Goal: Task Accomplishment & Management: Use online tool/utility

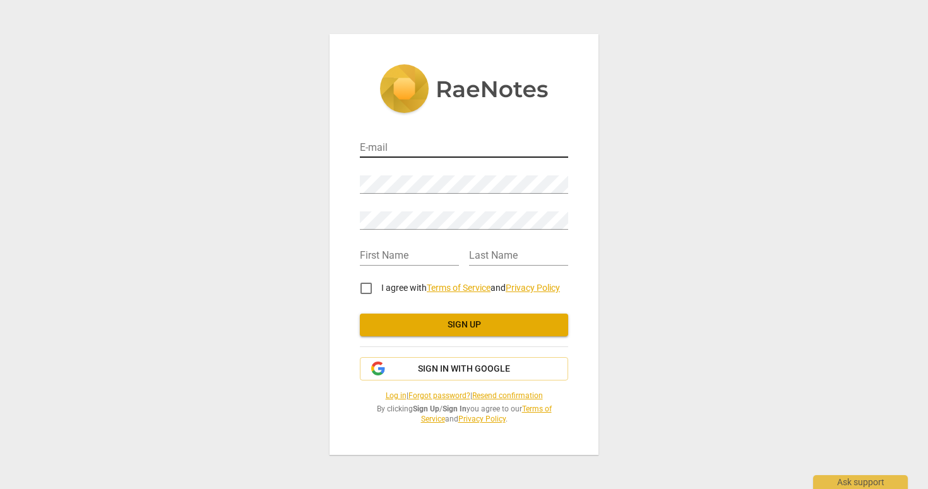
click at [384, 145] on input "email" at bounding box center [464, 149] width 208 height 18
type input "[EMAIL_ADDRESS][DOMAIN_NAME]"
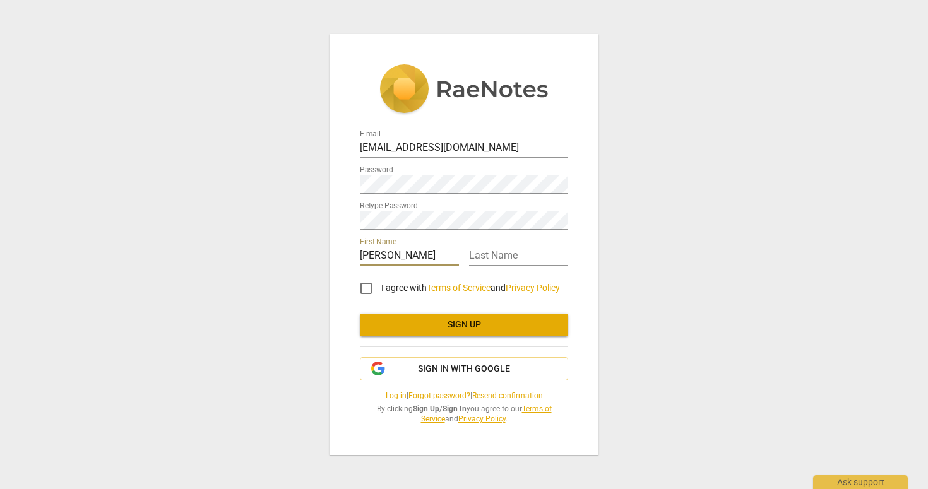
type input "[PERSON_NAME]"
click at [363, 287] on input "I agree with Terms of Service and Privacy Policy" at bounding box center [366, 288] width 30 height 30
checkbox input "true"
click at [421, 329] on span "Sign up" at bounding box center [464, 325] width 188 height 13
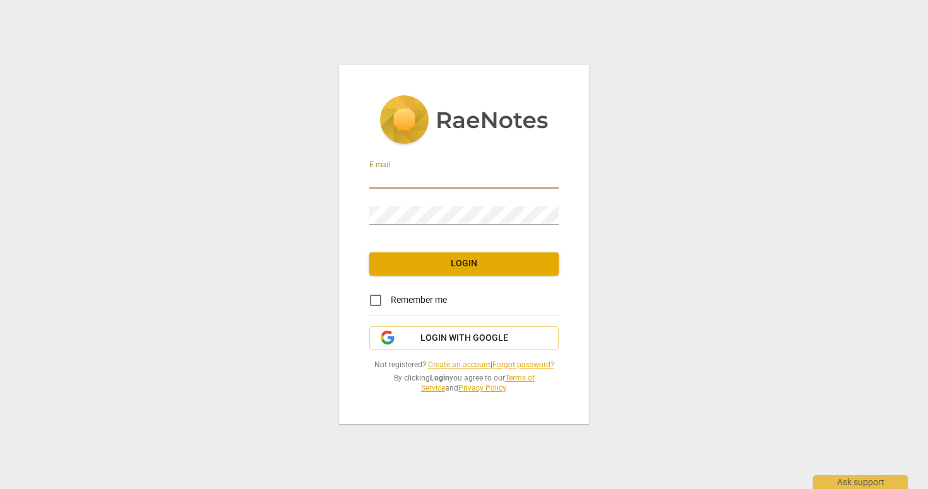
click at [417, 184] on input "email" at bounding box center [463, 179] width 189 height 18
type input "[EMAIL_ADDRESS][DOMAIN_NAME]"
click at [377, 299] on input "Remember me" at bounding box center [375, 300] width 30 height 30
checkbox input "true"
click at [425, 261] on span "Login" at bounding box center [463, 264] width 169 height 13
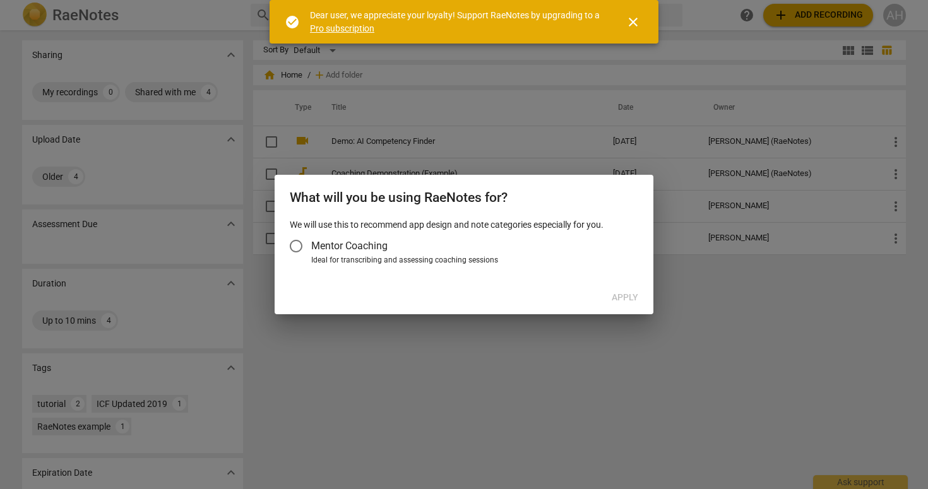
click at [374, 246] on span "Mentor Coaching" at bounding box center [349, 246] width 76 height 15
click at [311, 246] on input "Mentor Coaching" at bounding box center [296, 246] width 30 height 30
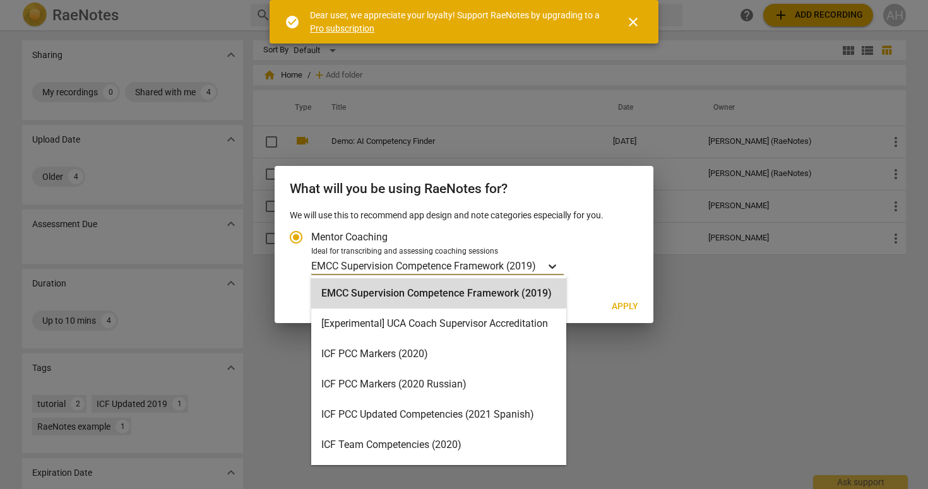
click at [544, 266] on div "Account type" at bounding box center [552, 266] width 23 height 18
click at [0, 0] on input "Ideal for transcribing and assessing coaching sessions EMCC Supervision Compete…" at bounding box center [0, 0] width 0 height 0
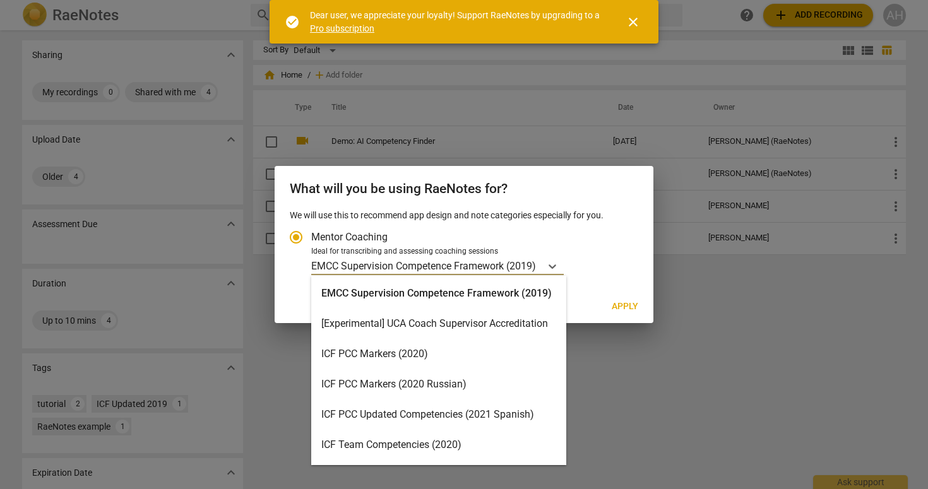
click at [472, 354] on div "ICF PCC Markers (2020)" at bounding box center [438, 354] width 255 height 30
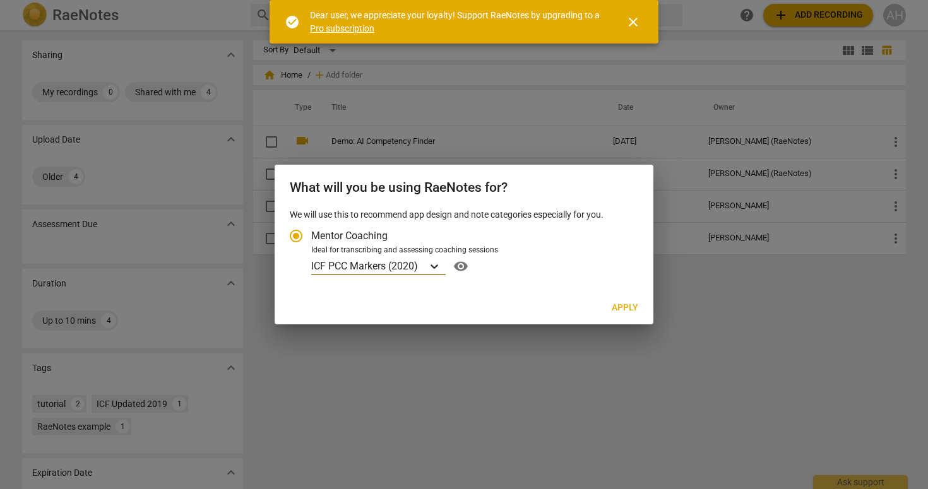
click at [435, 268] on icon "Account type" at bounding box center [435, 267] width 8 height 4
click at [0, 0] on input "Ideal for transcribing and assessing coaching sessions option ICF PCC Markers (…" at bounding box center [0, 0] width 0 height 0
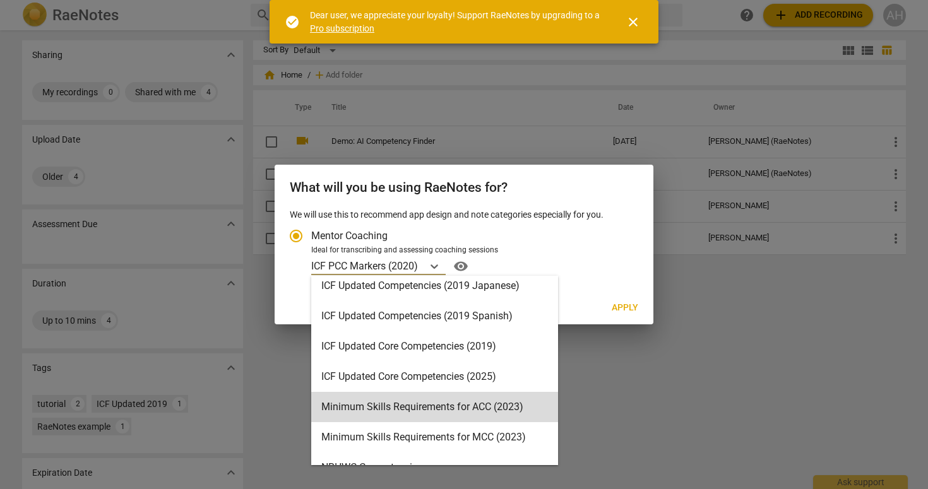
scroll to position [194, 0]
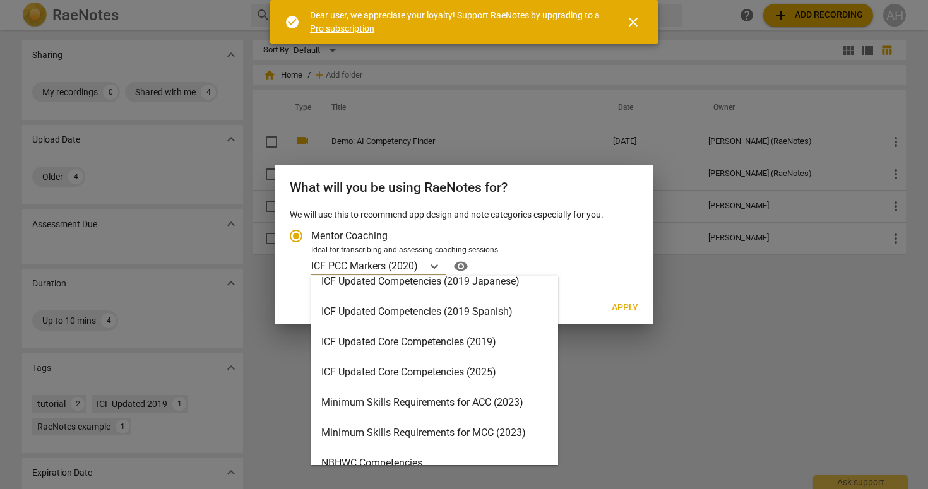
click at [436, 375] on div "ICF Updated Core Competencies (2025)" at bounding box center [434, 372] width 247 height 30
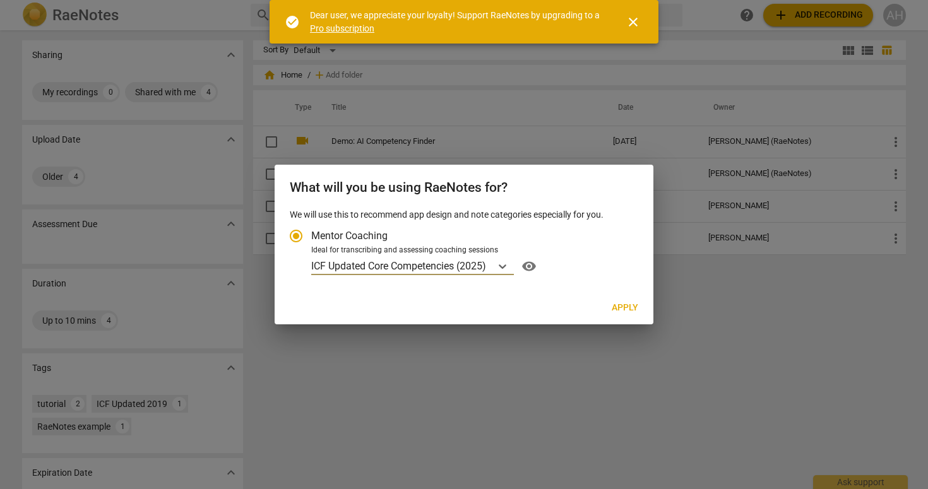
click at [634, 311] on span "Apply" at bounding box center [625, 308] width 27 height 13
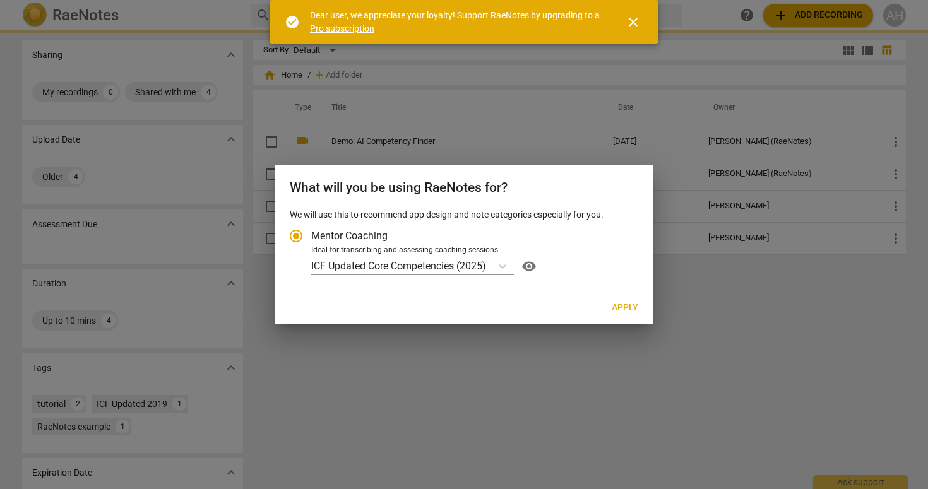
radio input "false"
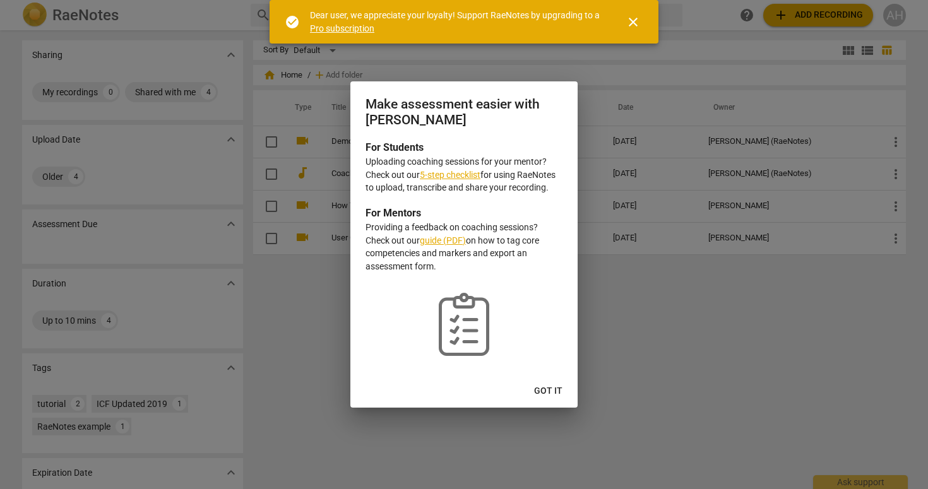
click at [548, 390] on span "Got it" at bounding box center [548, 391] width 28 height 13
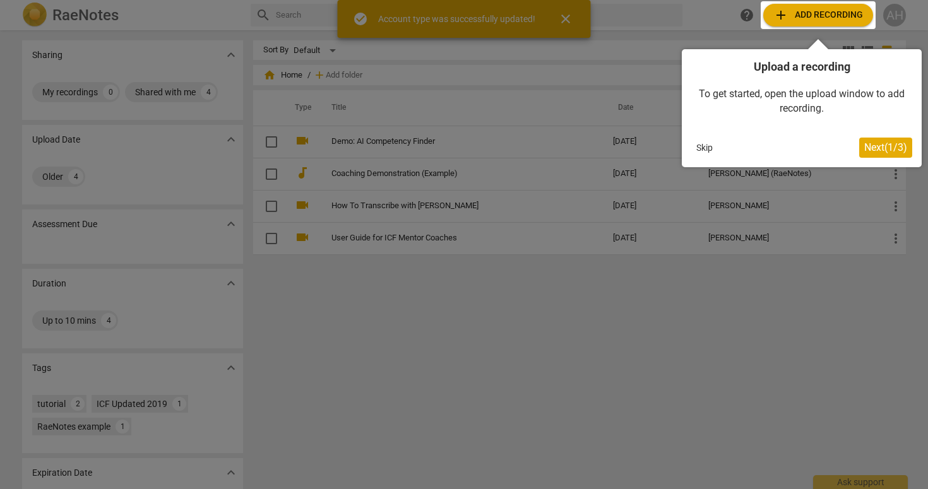
click at [876, 148] on span "Next ( 1 / 3 )" at bounding box center [885, 147] width 43 height 12
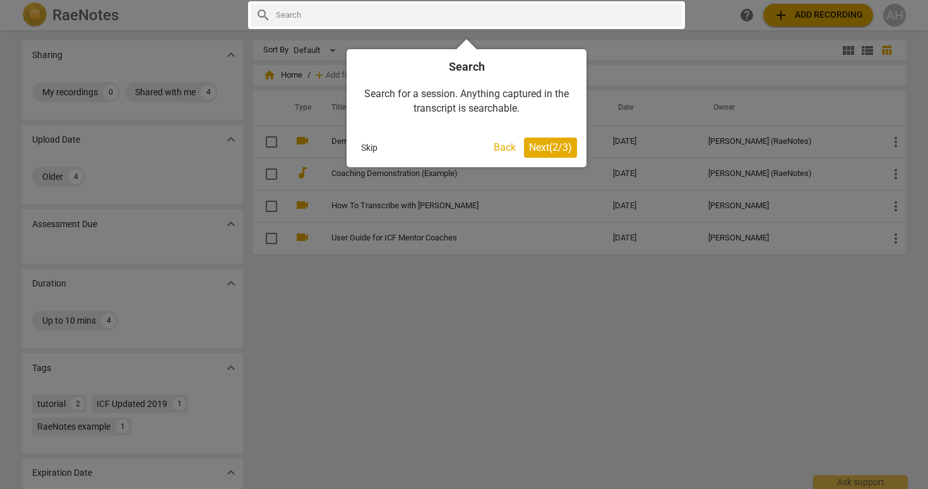
click at [549, 149] on span "Next ( 2 / 3 )" at bounding box center [550, 147] width 43 height 12
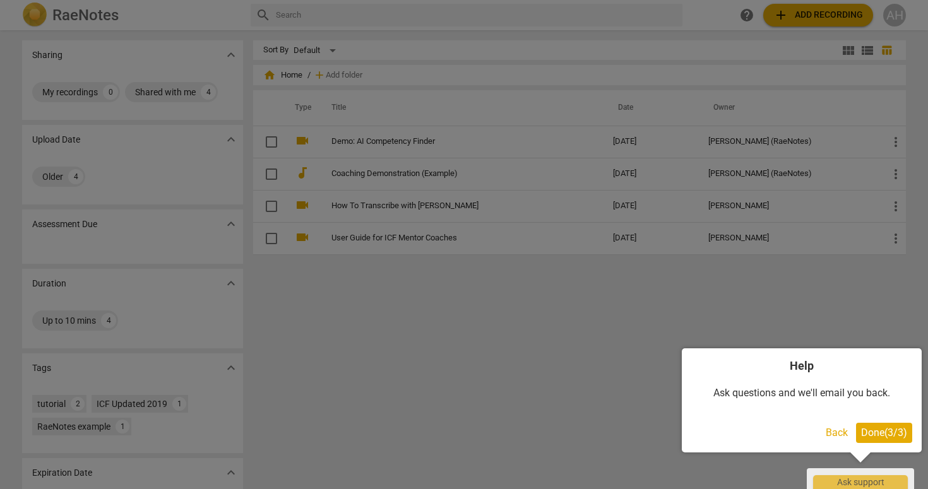
click at [889, 433] on span "Done ( 3 / 3 )" at bounding box center [884, 433] width 46 height 12
